Goal: Transaction & Acquisition: Purchase product/service

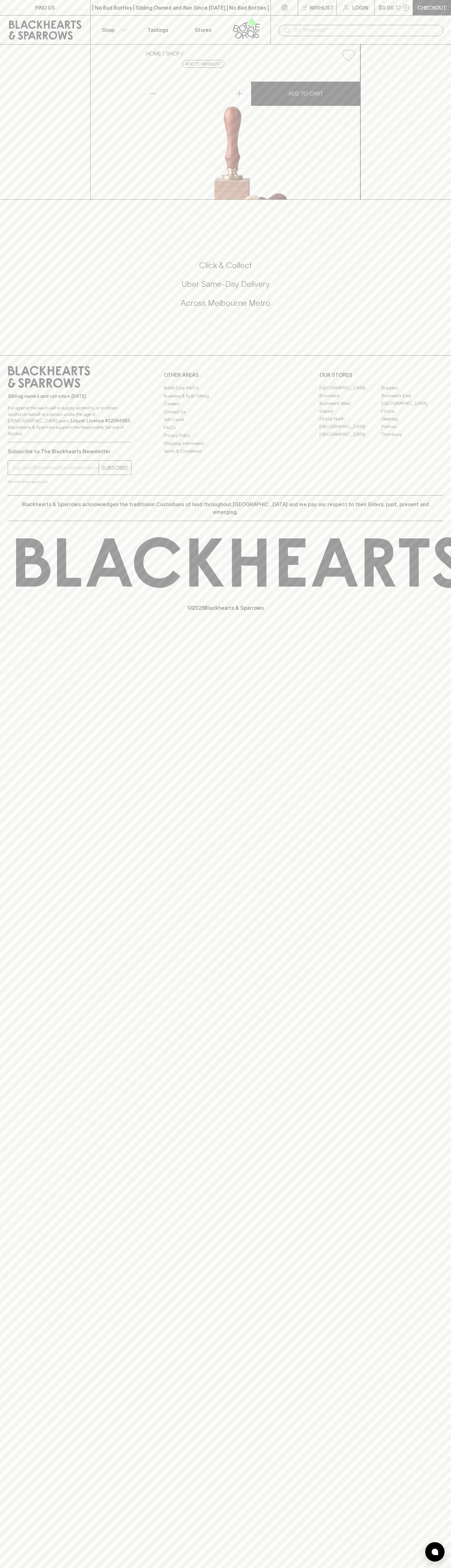
click at [92, 17] on button "Shop" at bounding box center [114, 30] width 45 height 29
click at [421, 1197] on div at bounding box center [225, 784] width 451 height 1568
click at [13, 1567] on html "FIND US | No Bad Bottles | Sibling Owned and Run Since [DATE] | No Bad Bottles …" at bounding box center [225, 784] width 451 height 1568
click at [21, 183] on div at bounding box center [225, 784] width 451 height 1568
